Goal: Information Seeking & Learning: Find specific fact

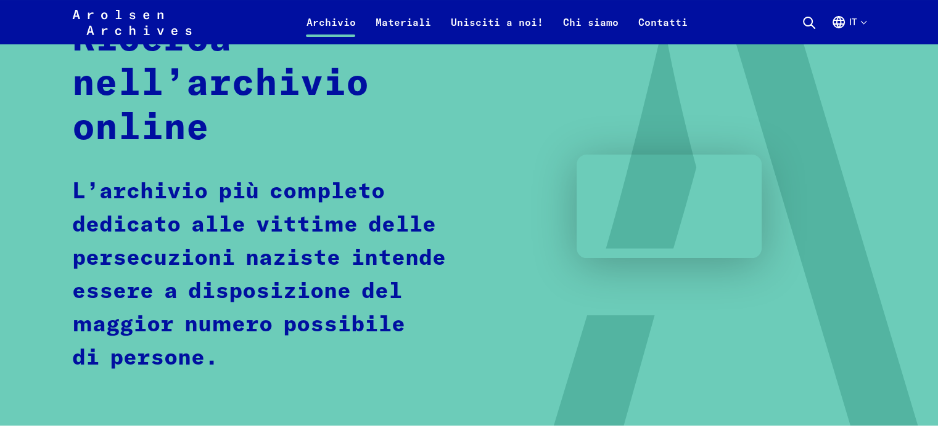
scroll to position [123, 0]
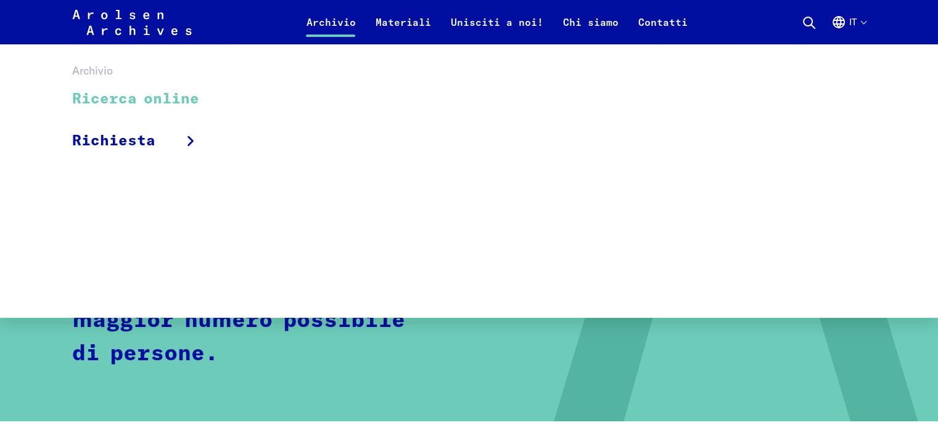
click at [166, 103] on link "Ricerca online" at bounding box center [143, 99] width 143 height 41
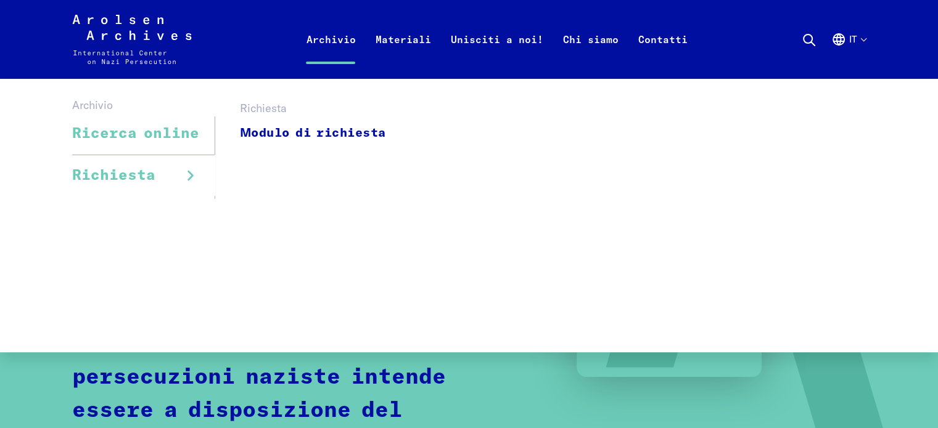
click at [155, 181] on link "Richiesta" at bounding box center [143, 175] width 143 height 41
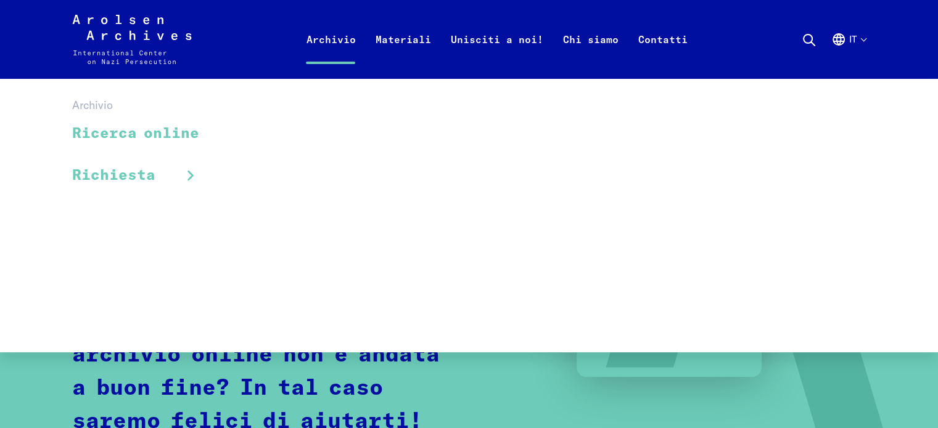
click at [181, 136] on link "Ricerca online" at bounding box center [143, 133] width 143 height 41
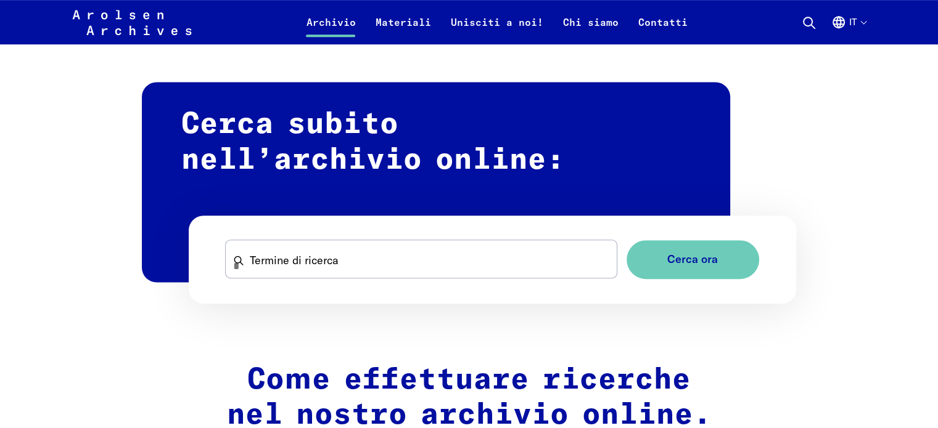
scroll to position [715, 0]
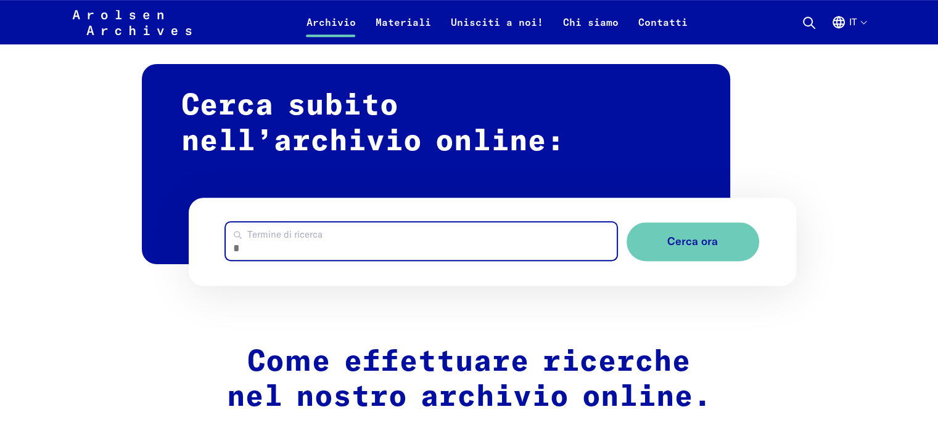
click at [401, 247] on input "Termine di ricerca" at bounding box center [421, 242] width 390 height 38
type input "*******"
click at [626, 223] on button "Cerca ora" at bounding box center [692, 242] width 133 height 39
